Goal: Task Accomplishment & Management: Complete application form

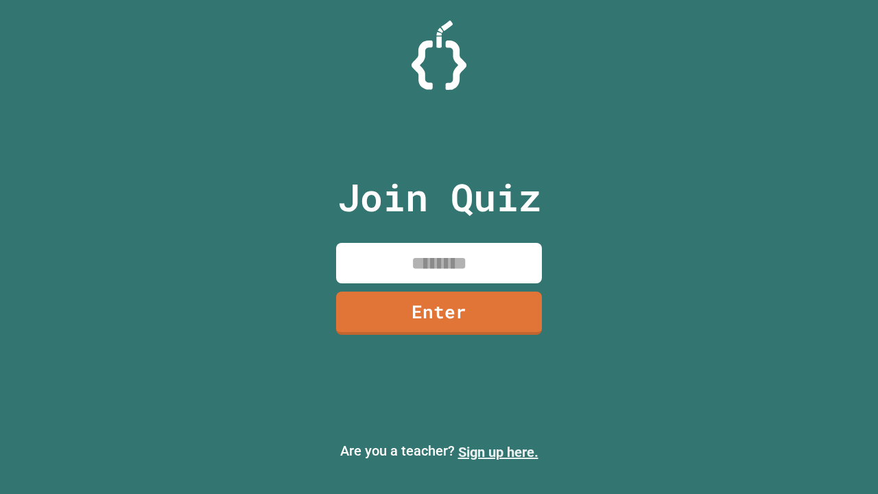
click at [498, 452] on link "Sign up here." at bounding box center [498, 452] width 80 height 16
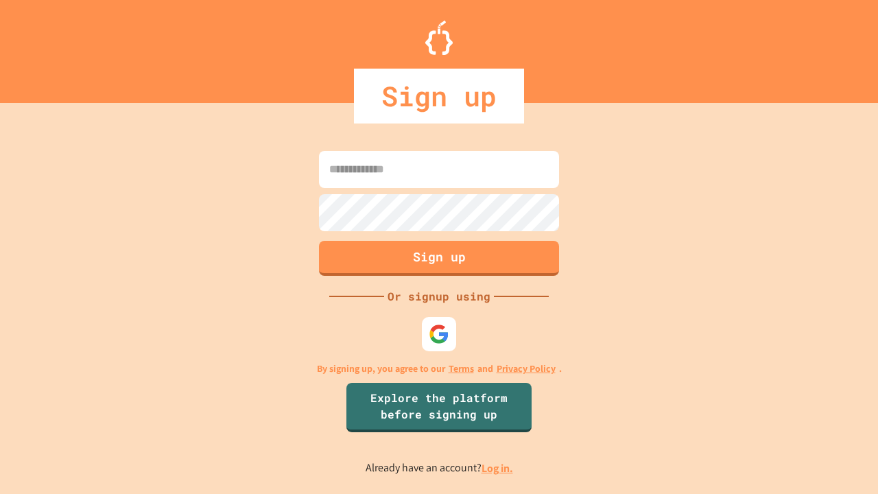
click at [498, 468] on link "Log in." at bounding box center [498, 468] width 32 height 14
